Goal: Communication & Community: Share content

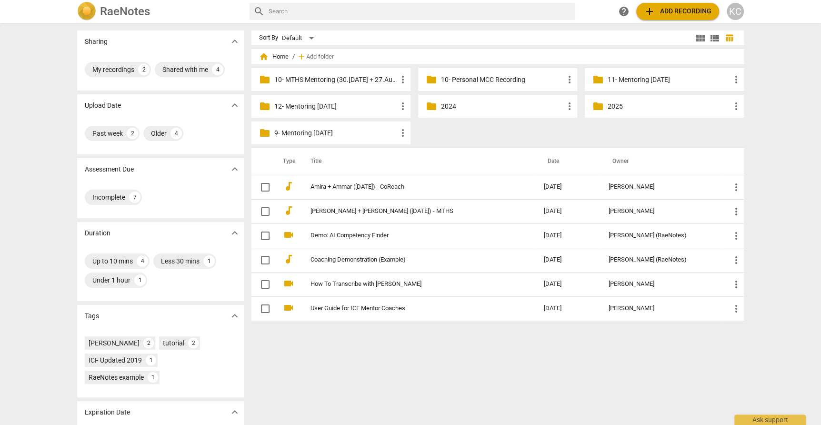
click at [670, 15] on span "add Add recording" at bounding box center [678, 11] width 68 height 11
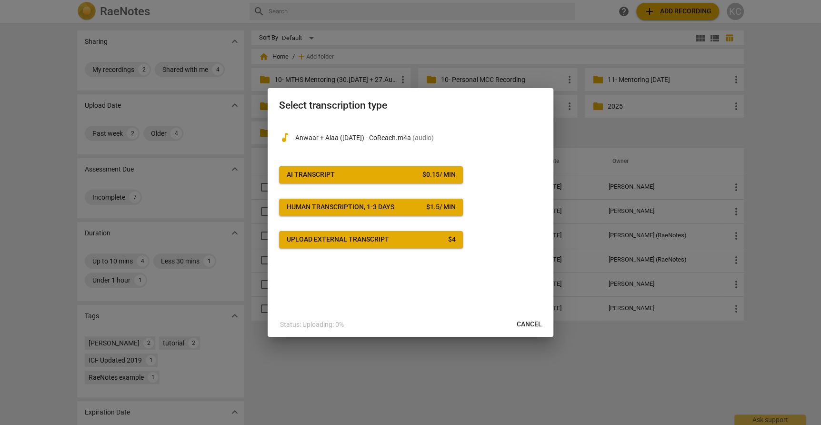
click at [376, 177] on span "AI Transcript $ 0.15 / min" at bounding box center [371, 175] width 168 height 10
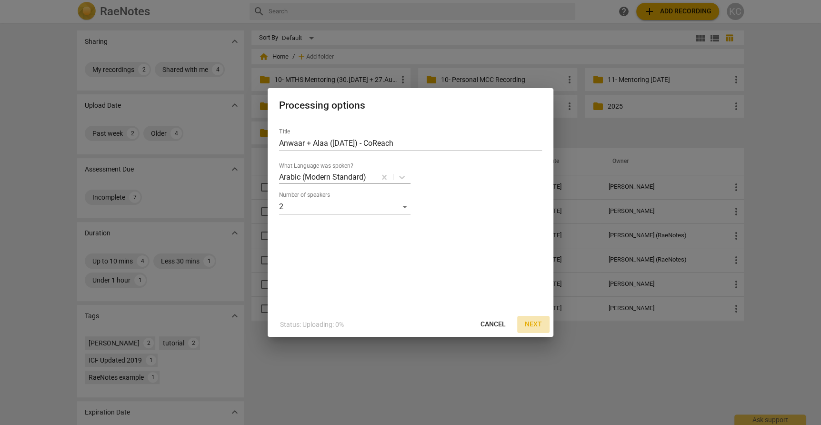
click at [537, 326] on span "Next" at bounding box center [533, 324] width 17 height 10
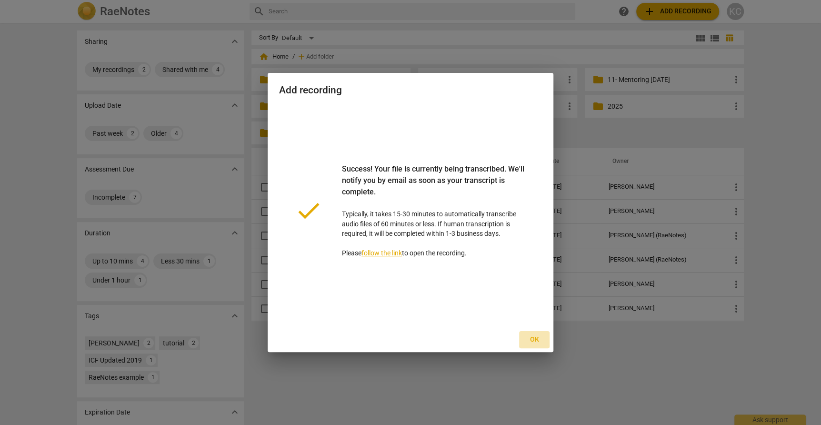
click at [533, 340] on span "Ok" at bounding box center [533, 340] width 15 height 10
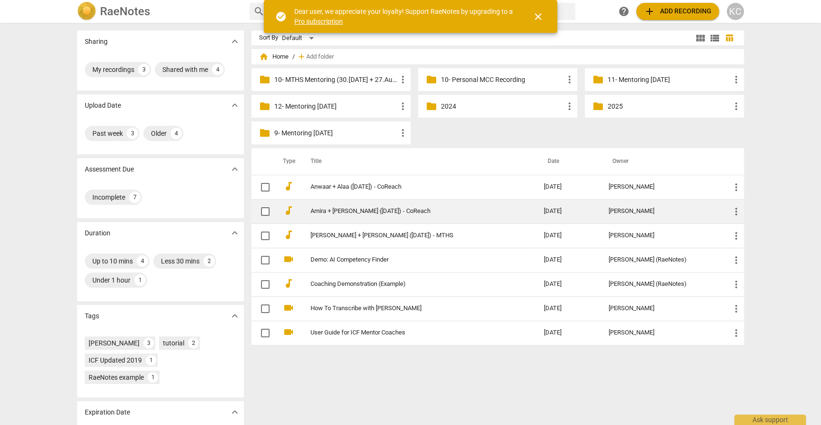
click at [337, 216] on td "Amira + [PERSON_NAME] ([DATE]) - CoReach" at bounding box center [417, 211] width 237 height 24
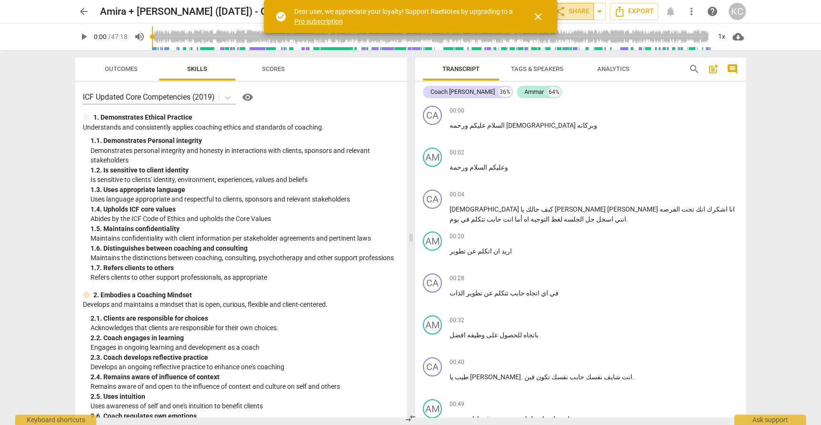
click at [569, 19] on button "share Share" at bounding box center [572, 11] width 44 height 17
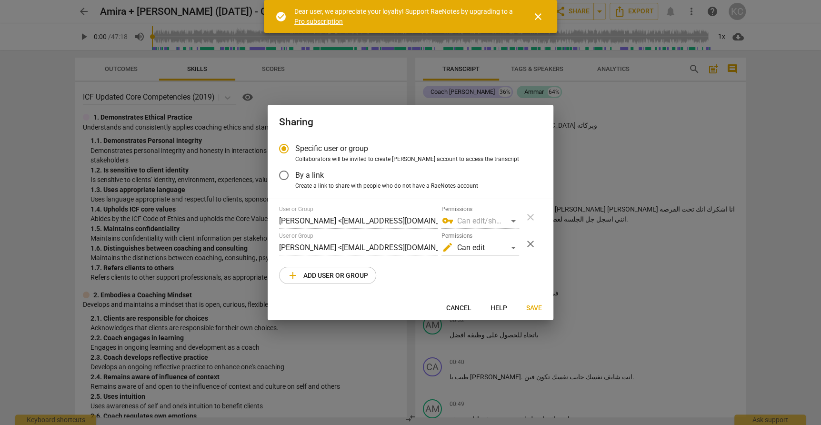
click at [685, 250] on div at bounding box center [410, 212] width 821 height 425
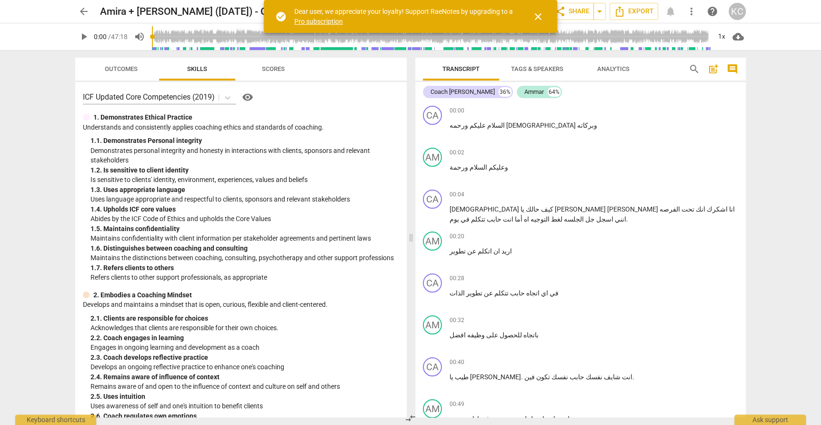
radio input "false"
click at [79, 10] on span "arrow_back" at bounding box center [83, 11] width 11 height 11
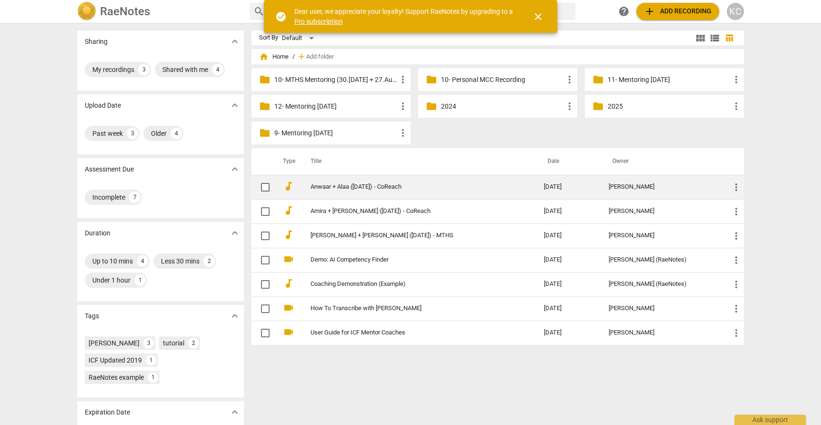
click at [369, 189] on link "Anwaar + Alaa ([DATE]) - CoReach" at bounding box center [409, 186] width 198 height 7
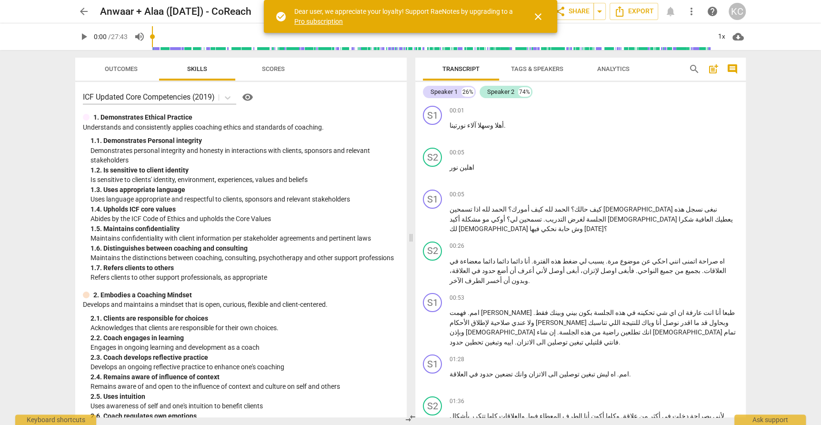
click at [80, 35] on span "play_arrow" at bounding box center [83, 36] width 11 height 11
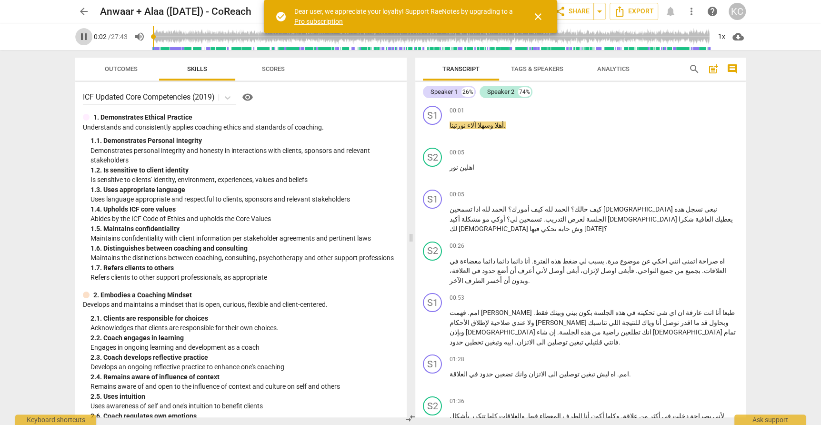
click at [80, 35] on span "pause" at bounding box center [83, 36] width 11 height 11
type input "3"
click at [528, 61] on button "Tags & Speakers" at bounding box center [537, 69] width 76 height 23
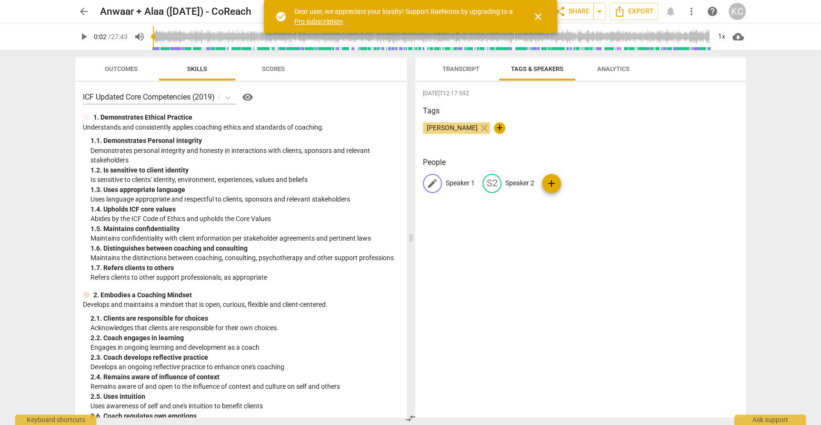
click at [463, 181] on p "Speaker 1" at bounding box center [460, 183] width 29 height 10
type input "Coach [PERSON_NAME]"
click at [577, 181] on p "Speaker 2" at bounding box center [581, 183] width 29 height 10
type input "Alaa"
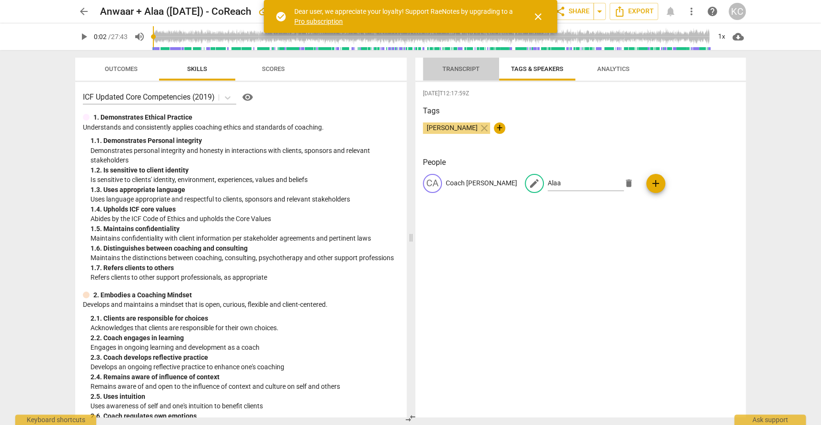
click at [456, 72] on span "Transcript" at bounding box center [460, 68] width 37 height 7
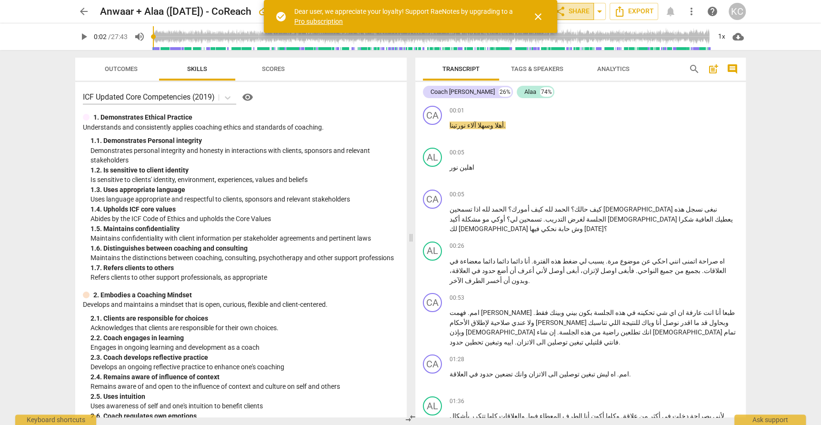
click at [578, 11] on span "share Share" at bounding box center [571, 11] width 35 height 11
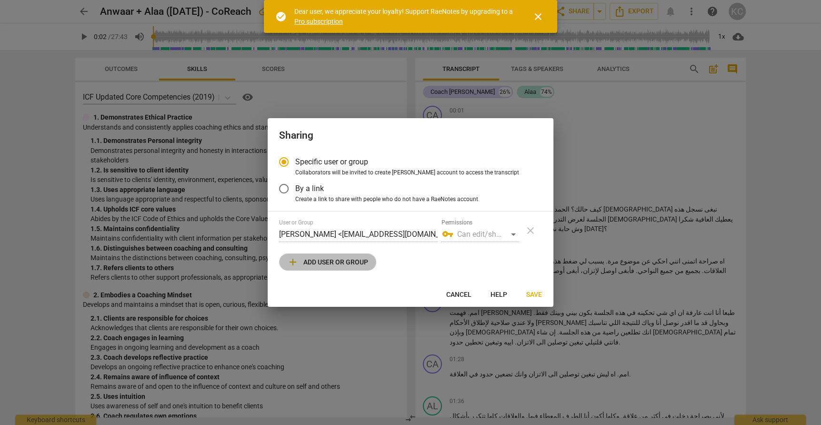
click at [345, 264] on span "add Add user or group" at bounding box center [327, 261] width 81 height 11
radio input "false"
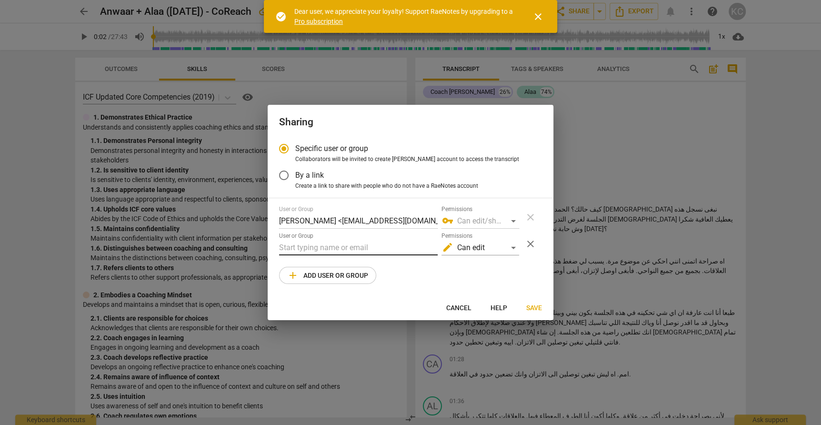
click at [327, 249] on input "text" at bounding box center [358, 247] width 158 height 15
paste input "[PERSON_NAME] <[EMAIL_ADDRESS][DOMAIN_NAME]>"
type input "[PERSON_NAME] <[EMAIL_ADDRESS][DOMAIN_NAME]>"
click at [532, 310] on span "Save" at bounding box center [534, 308] width 16 height 10
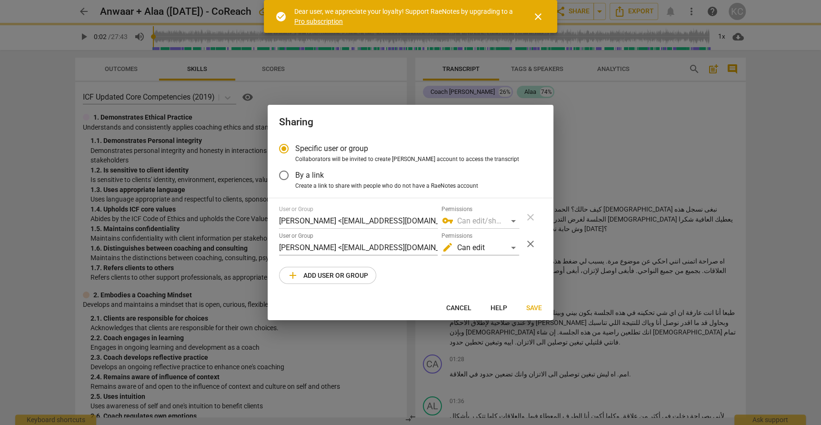
radio input "false"
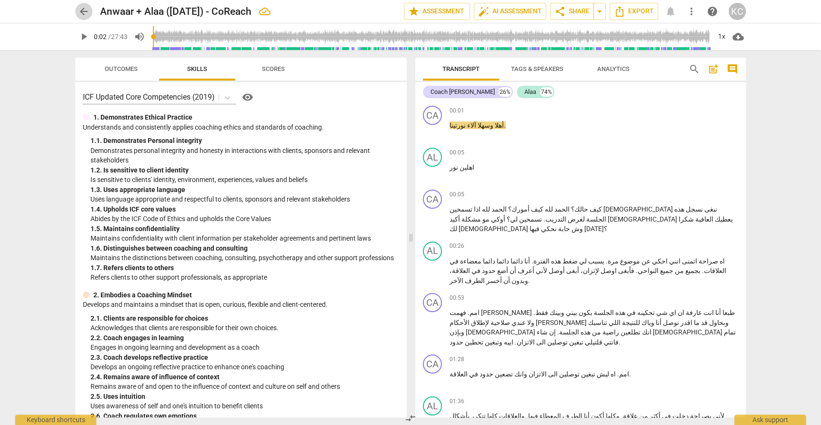
click at [86, 13] on span "arrow_back" at bounding box center [83, 11] width 11 height 11
